Goal: Answer question/provide support

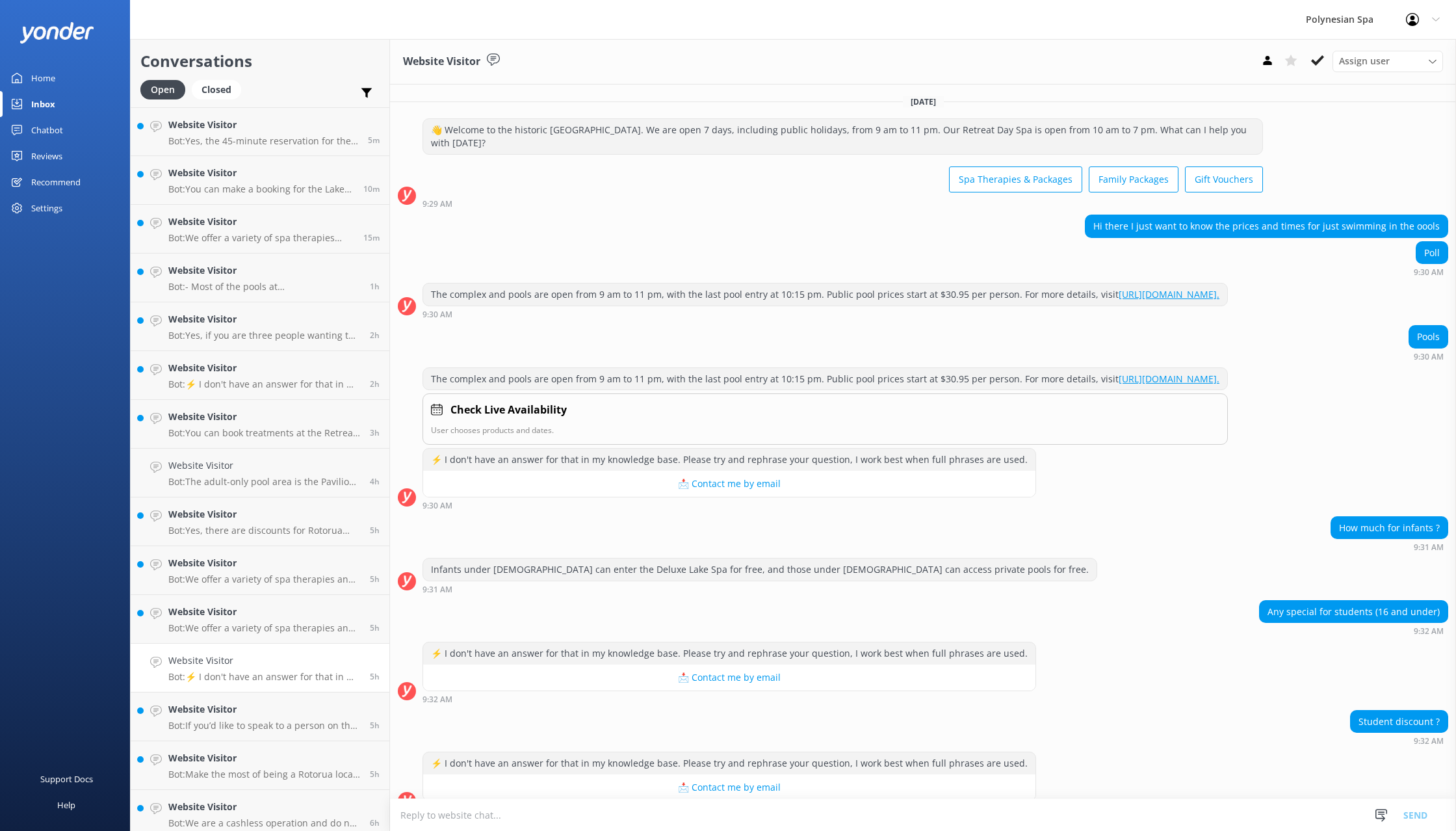
scroll to position [34, 0]
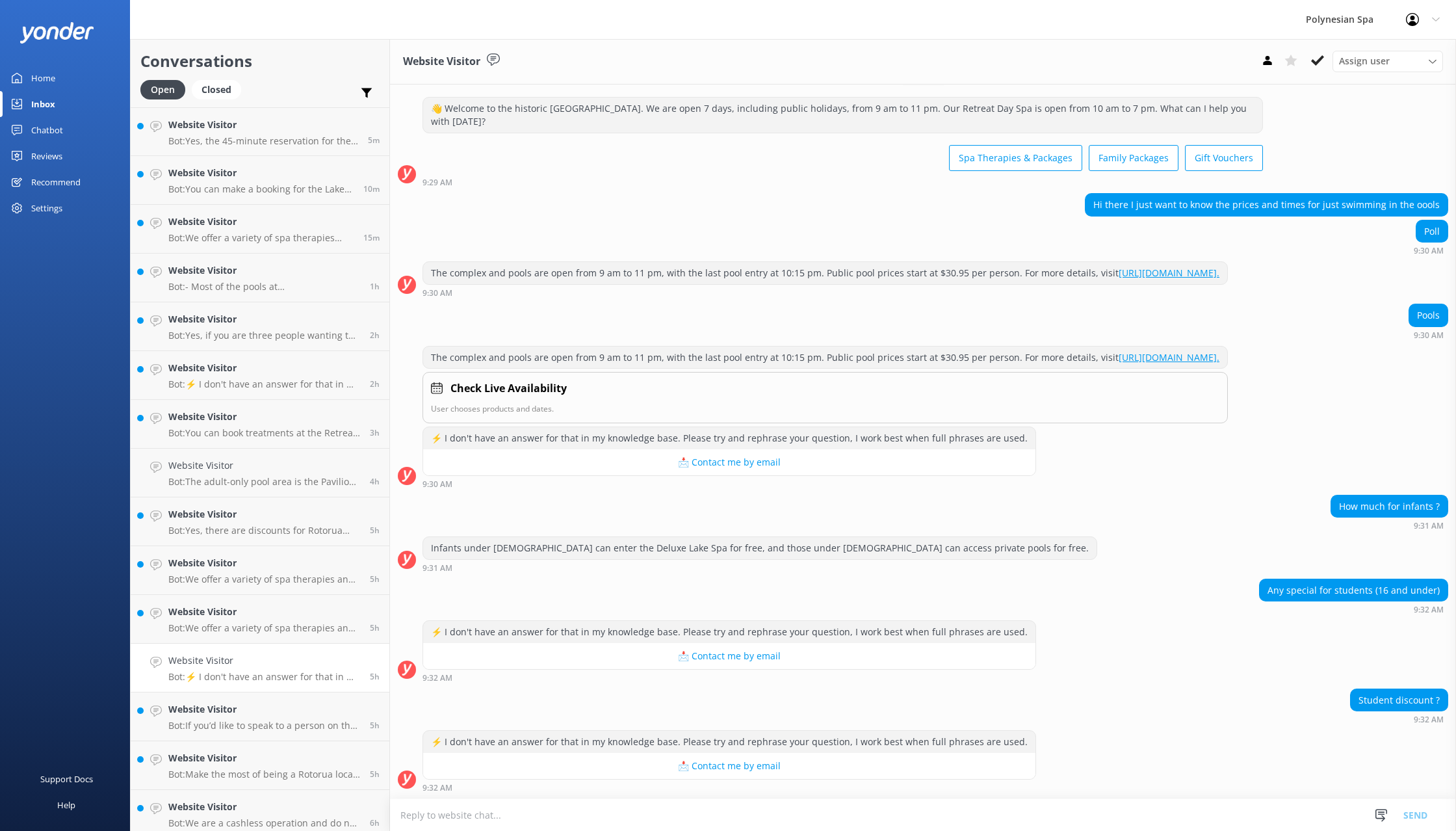
click at [42, 75] on div "Home" at bounding box center [43, 78] width 24 height 26
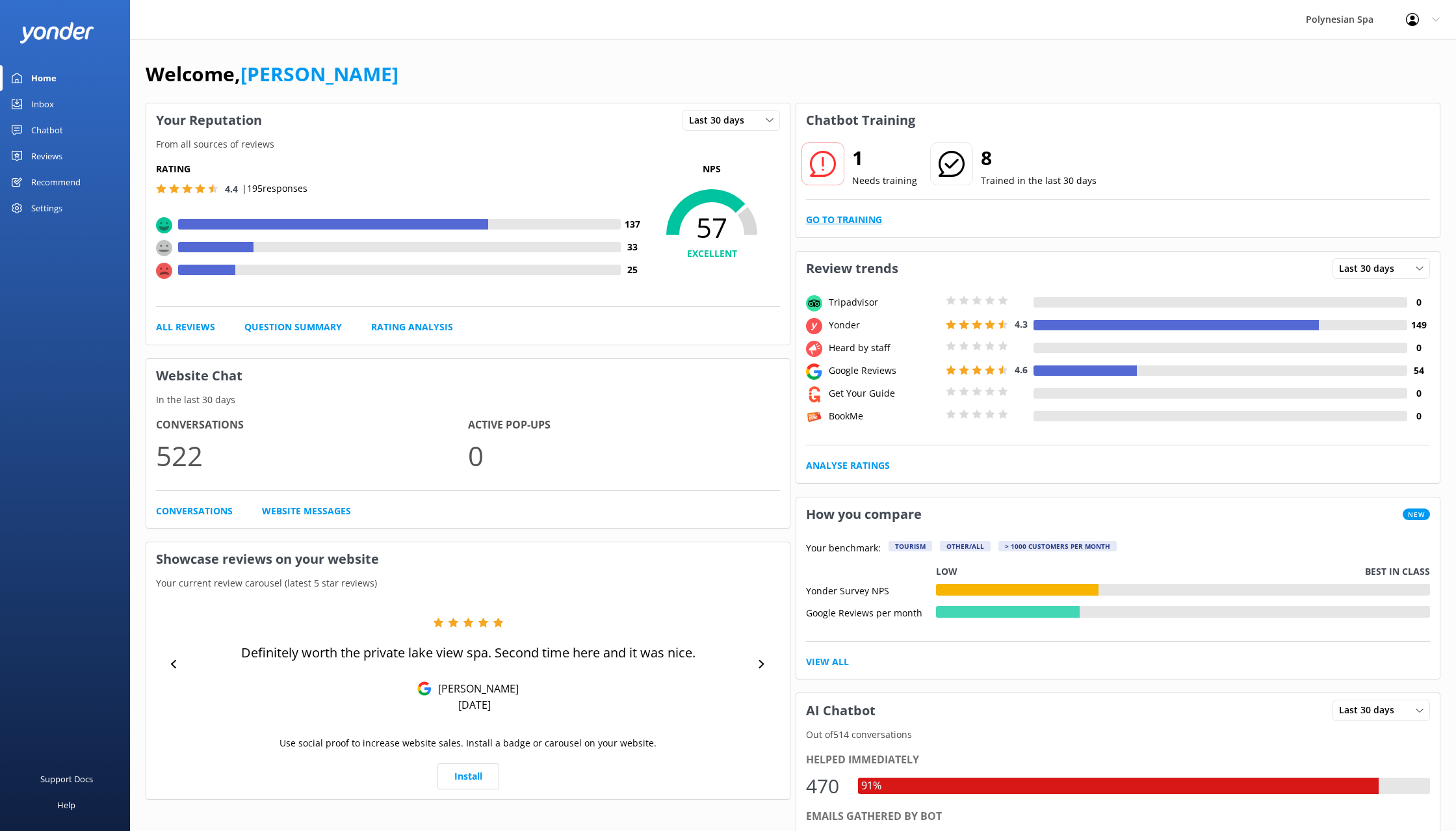
click at [852, 218] on link "Go to Training" at bounding box center [844, 219] width 76 height 14
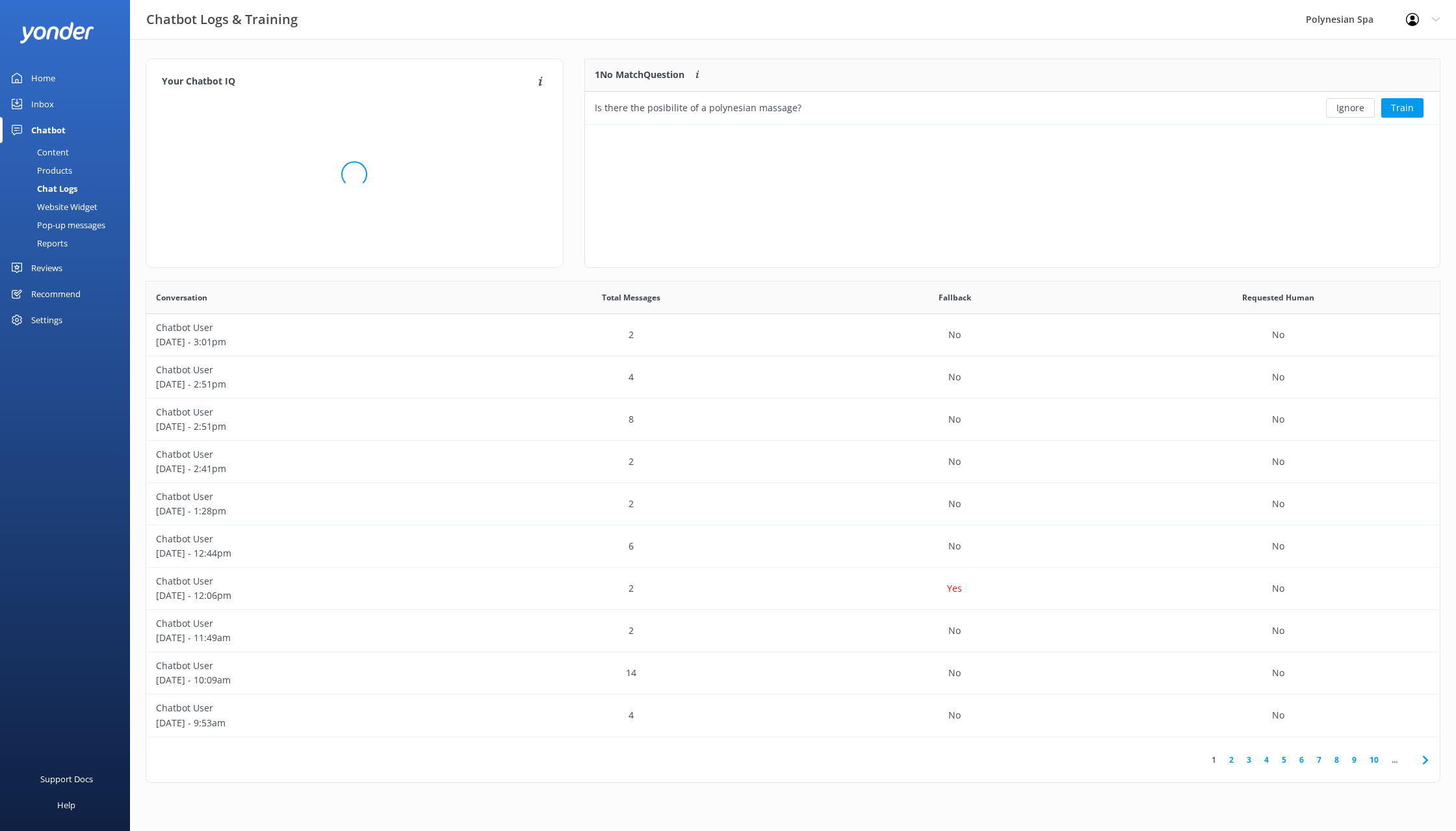
scroll to position [66, 855]
click at [886, 108] on div "Is there the posibilite of a polynesian massage?" at bounding box center [925, 108] width 681 height 33
click at [1362, 105] on button "Ignore" at bounding box center [1350, 108] width 49 height 20
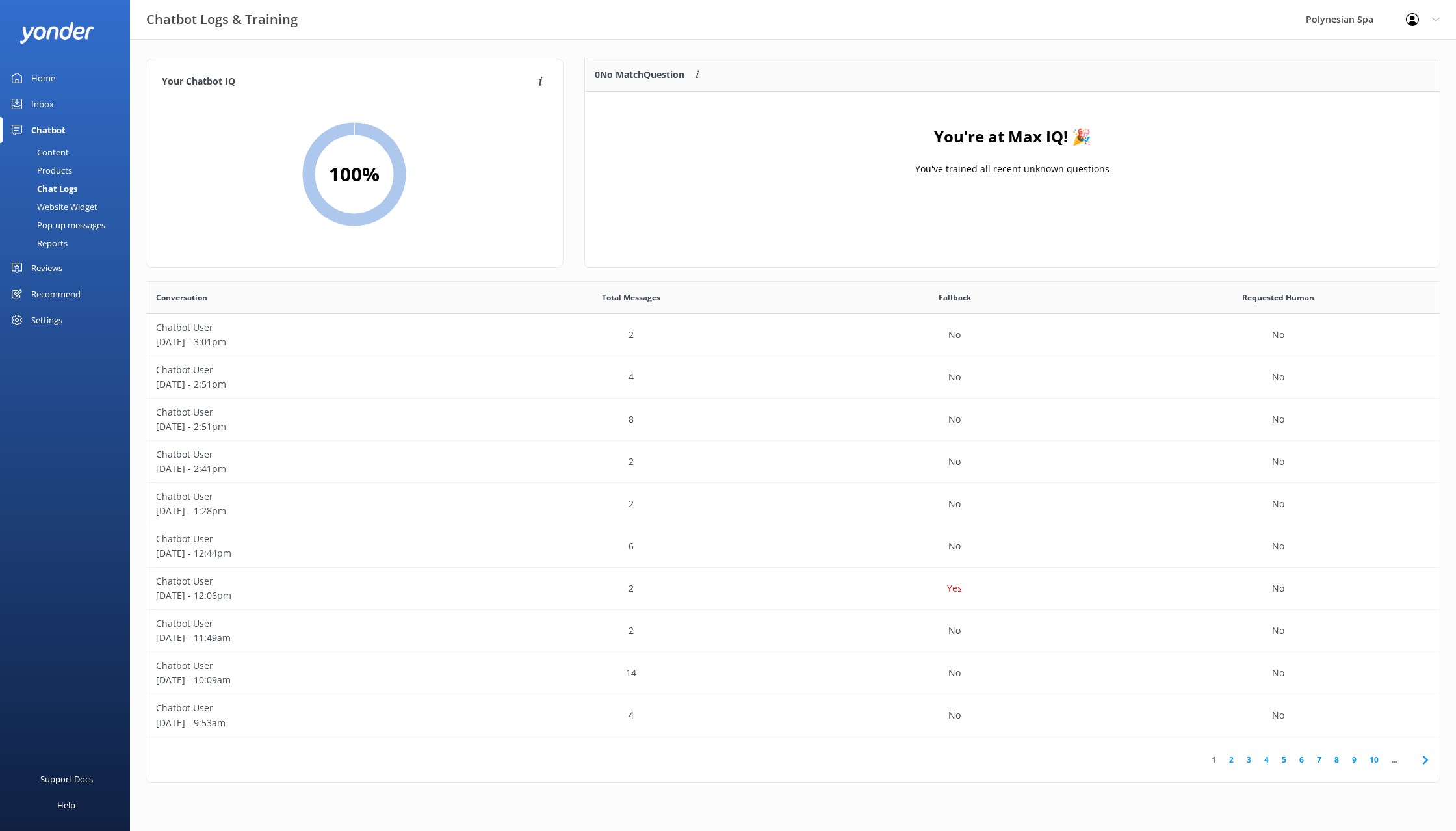
click at [53, 150] on div "Content" at bounding box center [38, 152] width 61 height 18
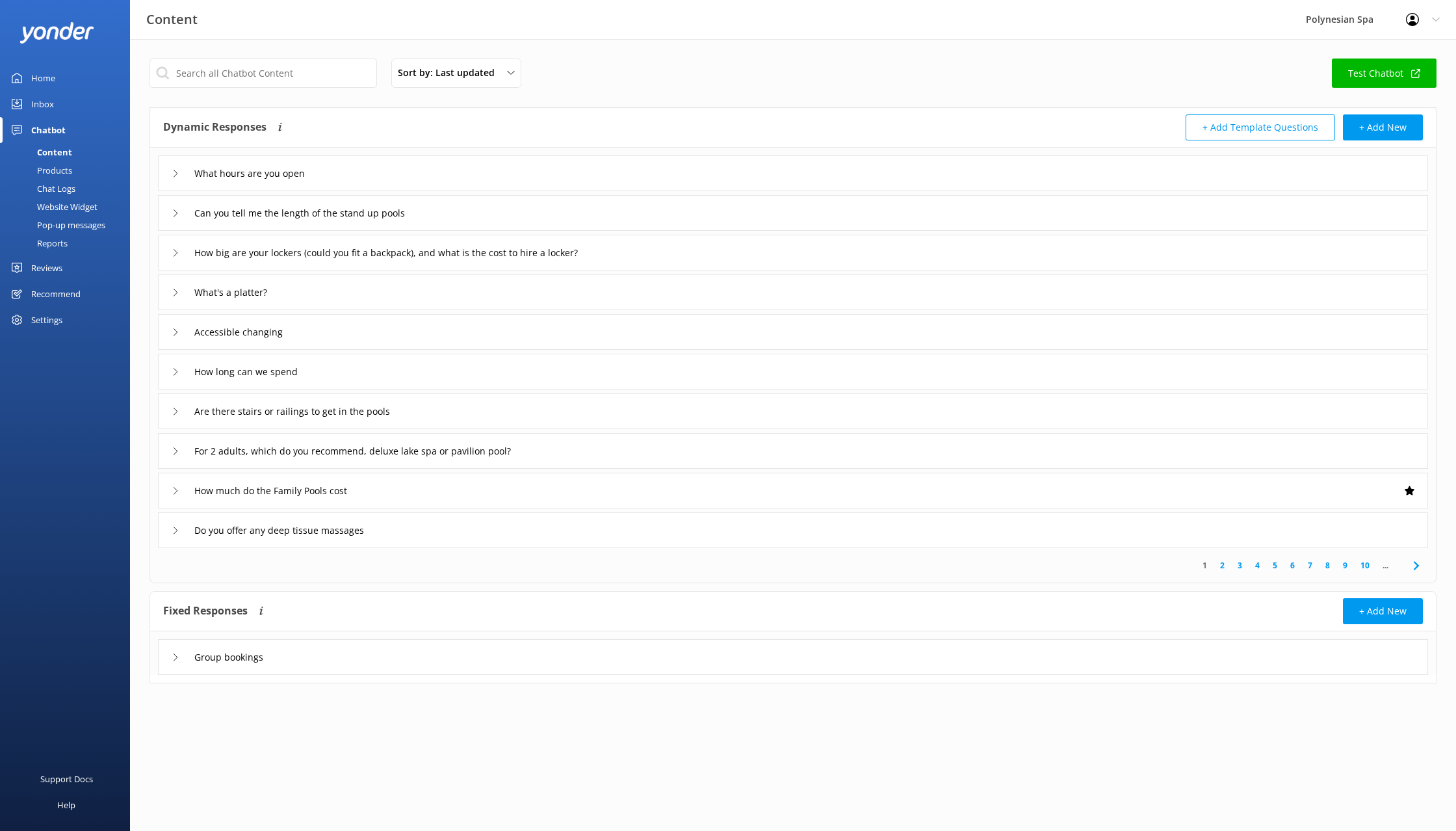
click at [50, 105] on div "Inbox" at bounding box center [43, 104] width 23 height 26
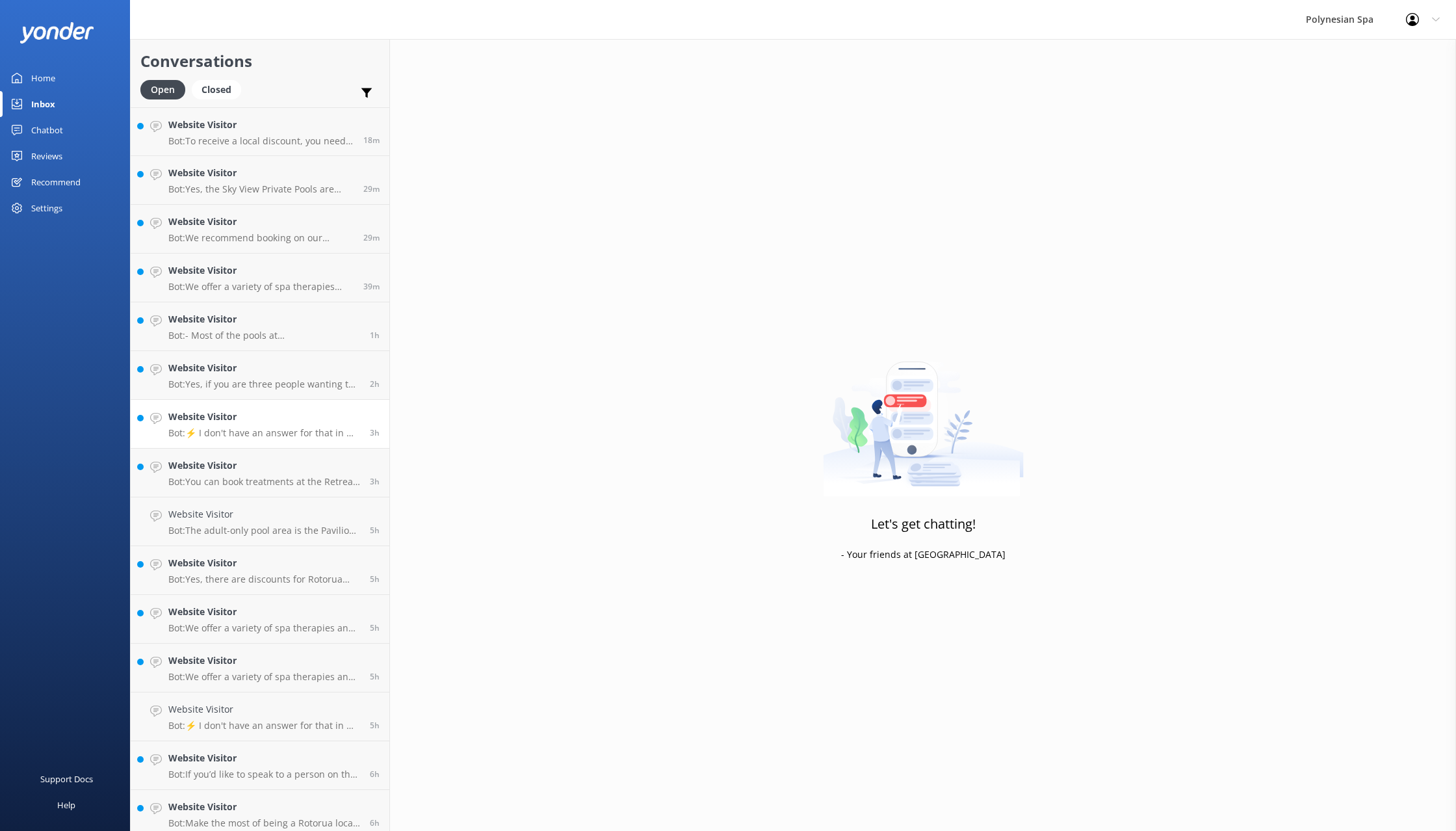
click at [236, 443] on link "Website Visitor Bot: ⚡ I don't have an answer for that in my knowledge base. Pl…" at bounding box center [259, 424] width 259 height 49
